Goal: Task Accomplishment & Management: Manage account settings

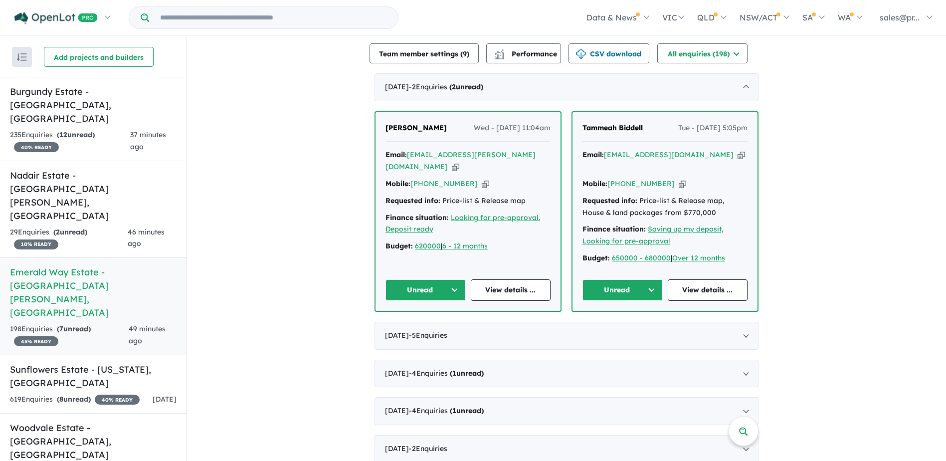
scroll to position [399, 0]
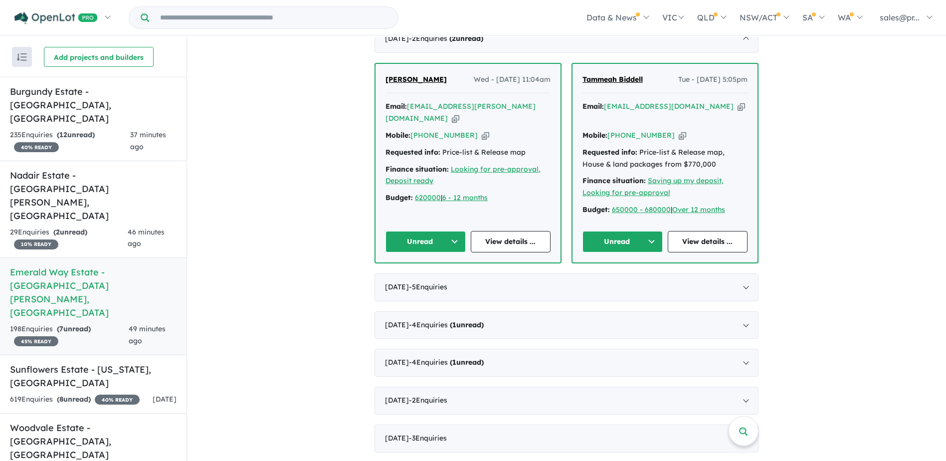
drag, startPoint x: 651, startPoint y: 214, endPoint x: 645, endPoint y: 216, distance: 6.5
click at [649, 231] on button "Unread" at bounding box center [622, 241] width 80 height 21
click at [627, 277] on button "Assigned" at bounding box center [626, 288] width 87 height 23
click at [456, 231] on button "Unread" at bounding box center [425, 241] width 80 height 21
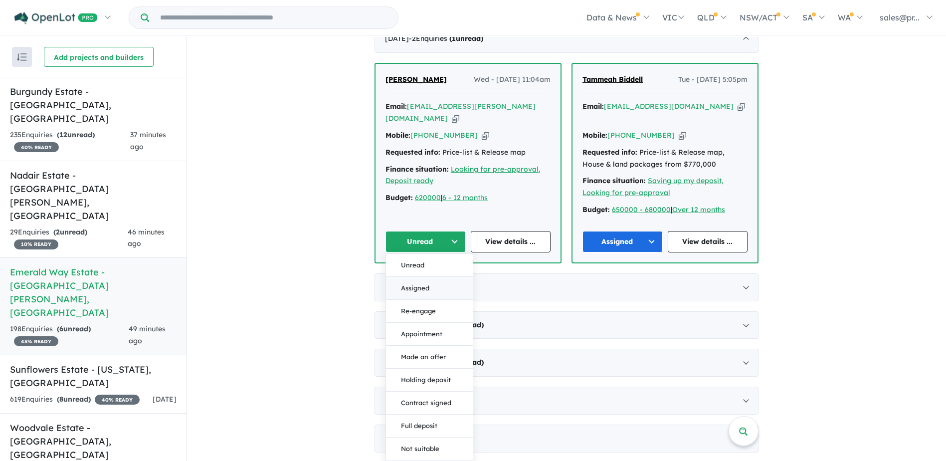
click at [426, 277] on button "Assigned" at bounding box center [429, 288] width 87 height 23
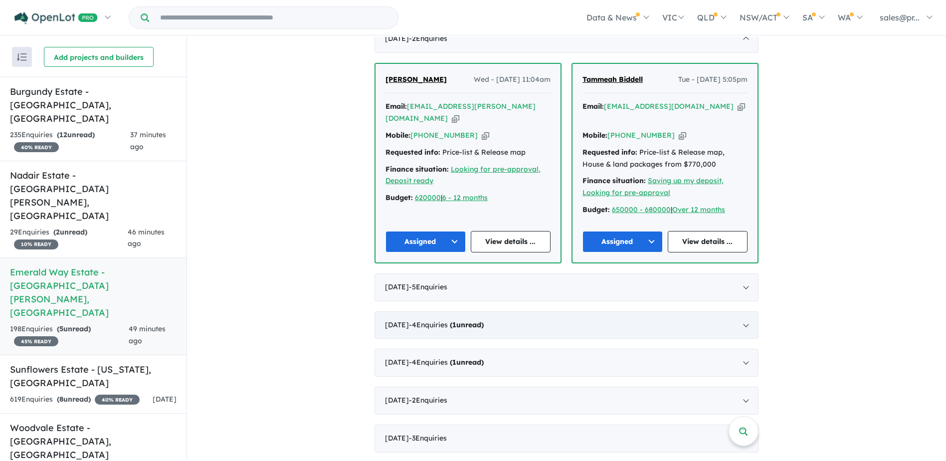
click at [736, 311] on div "[DATE] - 4 Enquir ies ( 1 unread)" at bounding box center [566, 325] width 384 height 28
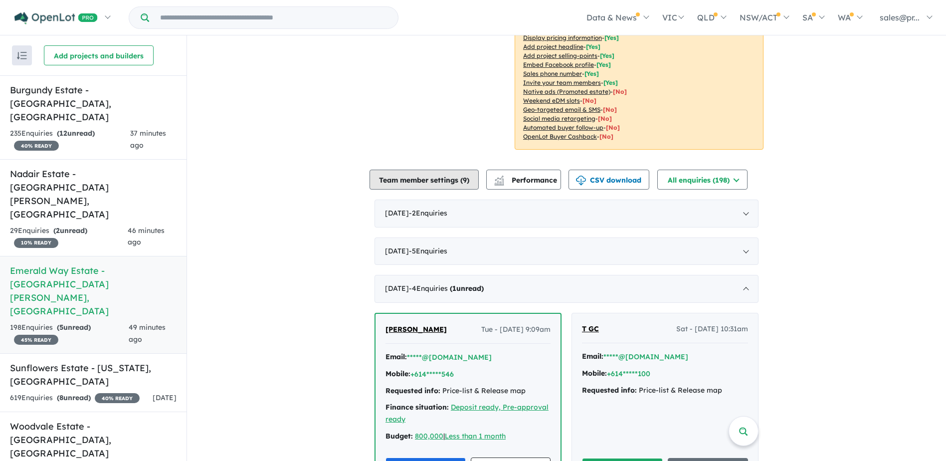
scroll to position [150, 0]
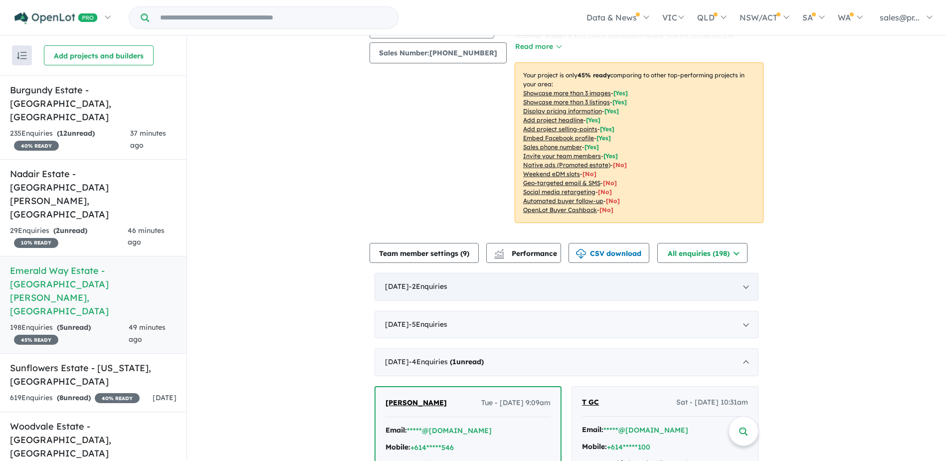
click at [447, 282] on span "- 2 Enquir ies ( 0 unread)" at bounding box center [428, 286] width 38 height 9
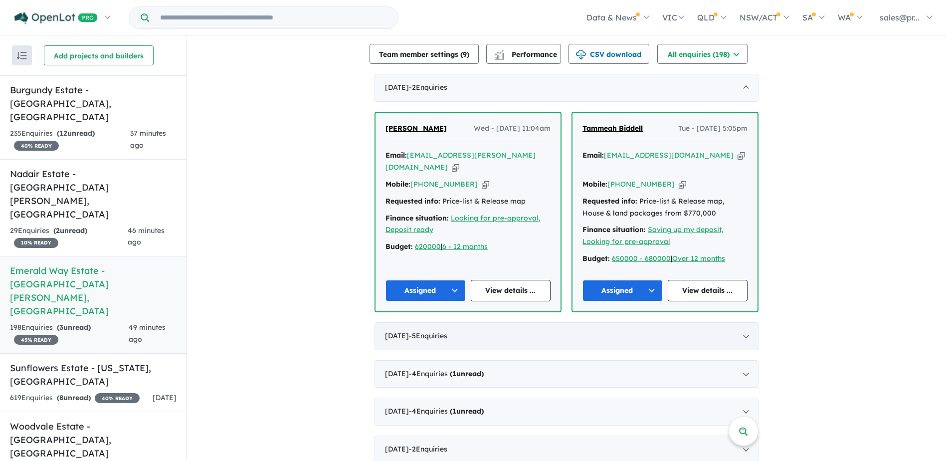
scroll to position [349, 0]
click at [117, 167] on h5 "Nadair Estate - [GEOGRAPHIC_DATA][PERSON_NAME][GEOGRAPHIC_DATA]" at bounding box center [93, 194] width 167 height 54
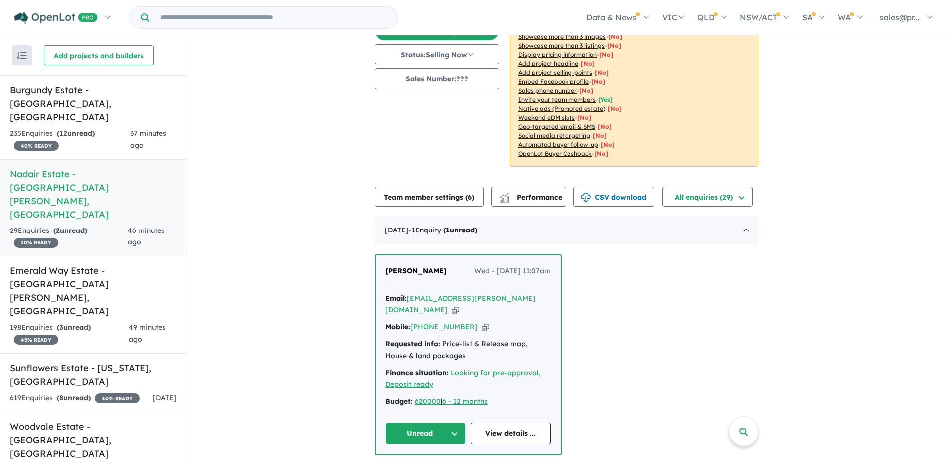
scroll to position [150, 0]
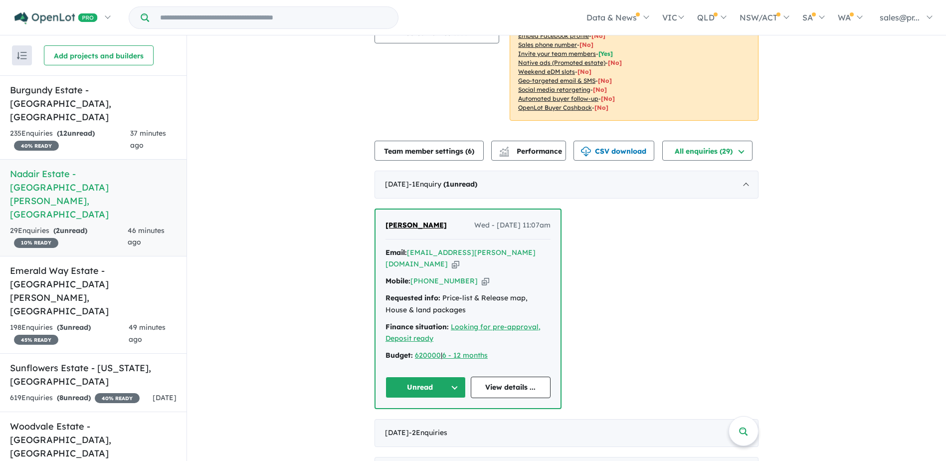
click at [454, 376] on button "Unread" at bounding box center [425, 386] width 80 height 21
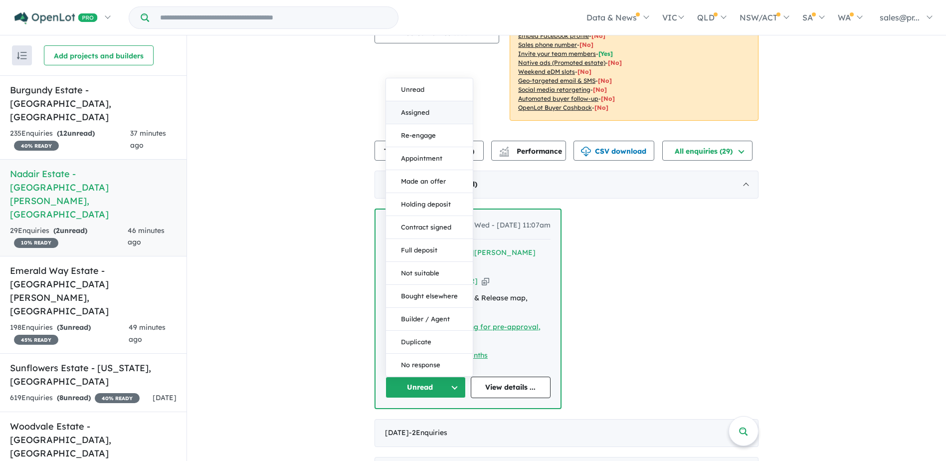
click at [424, 101] on button "Assigned" at bounding box center [429, 112] width 87 height 23
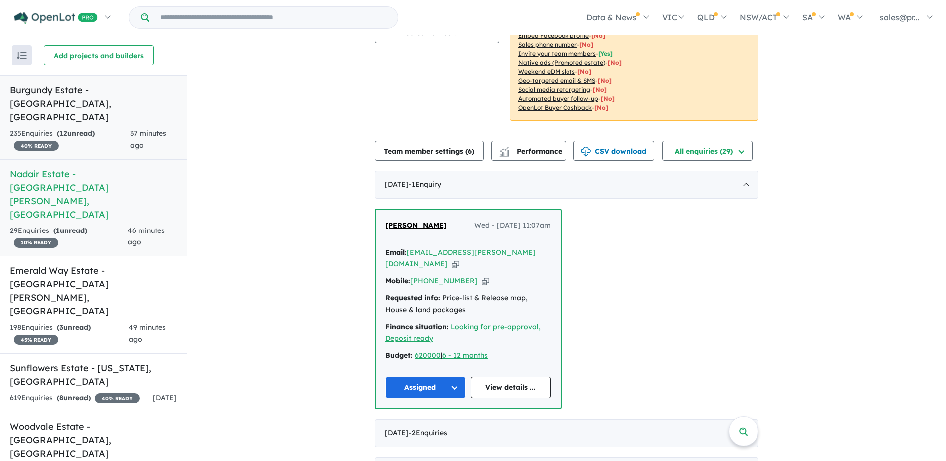
click at [67, 90] on h5 "Burgundy Estate - [GEOGRAPHIC_DATA] , [GEOGRAPHIC_DATA]" at bounding box center [93, 103] width 167 height 40
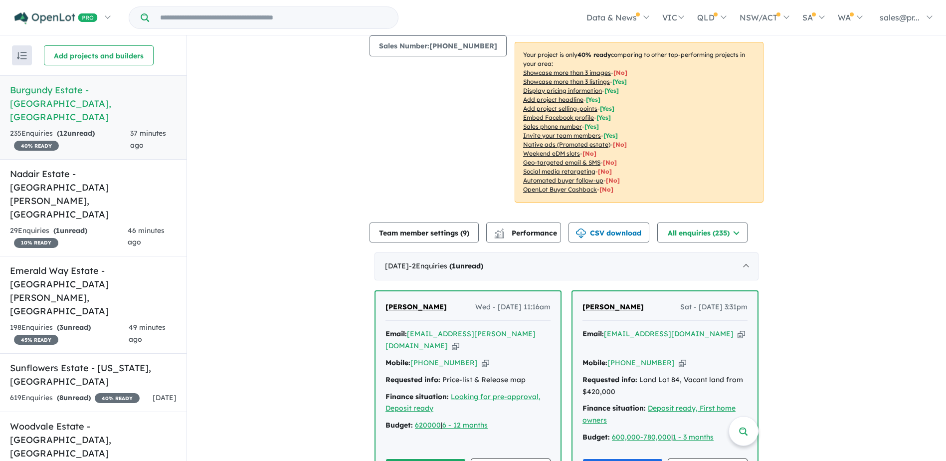
scroll to position [249, 0]
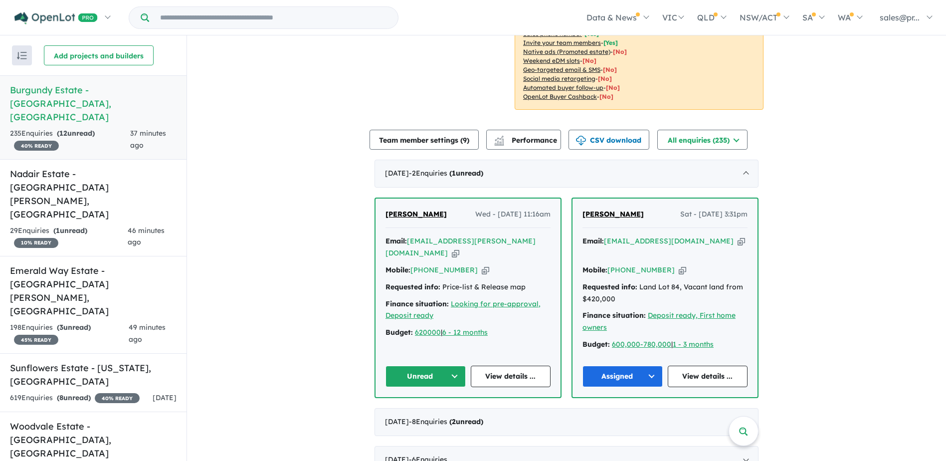
click at [453, 365] on button "Unread" at bounding box center [425, 375] width 80 height 21
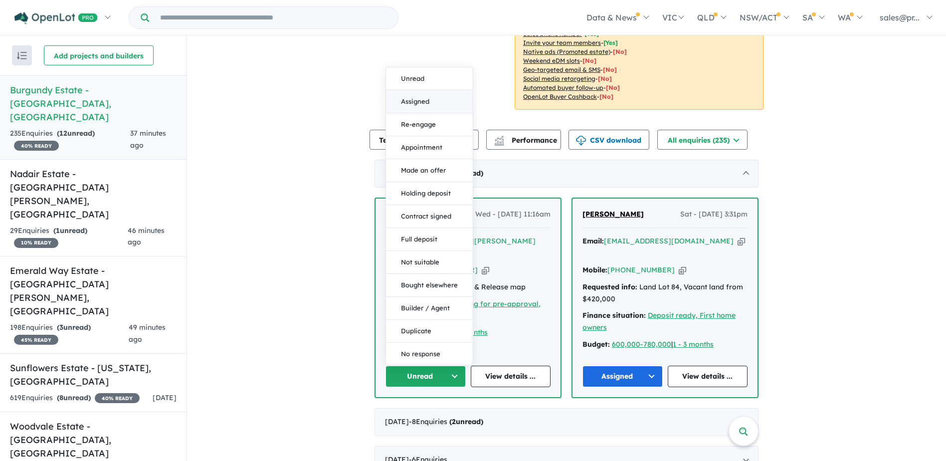
click at [424, 90] on button "Assigned" at bounding box center [429, 101] width 87 height 23
